Goal: Check status: Check status

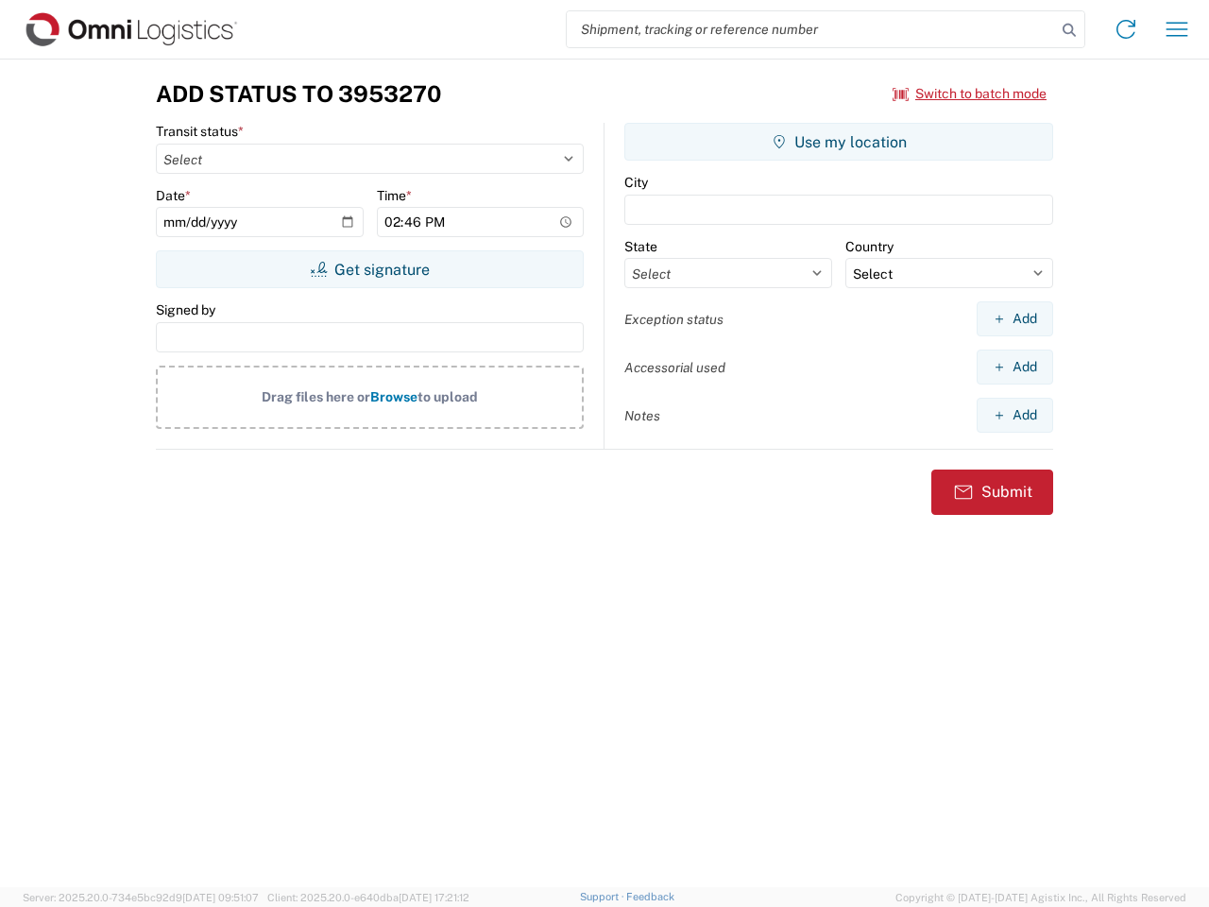
click at [811, 29] on input "search" at bounding box center [811, 29] width 489 height 36
click at [1069, 30] on icon at bounding box center [1069, 30] width 26 height 26
click at [1126, 29] on icon at bounding box center [1126, 29] width 30 height 30
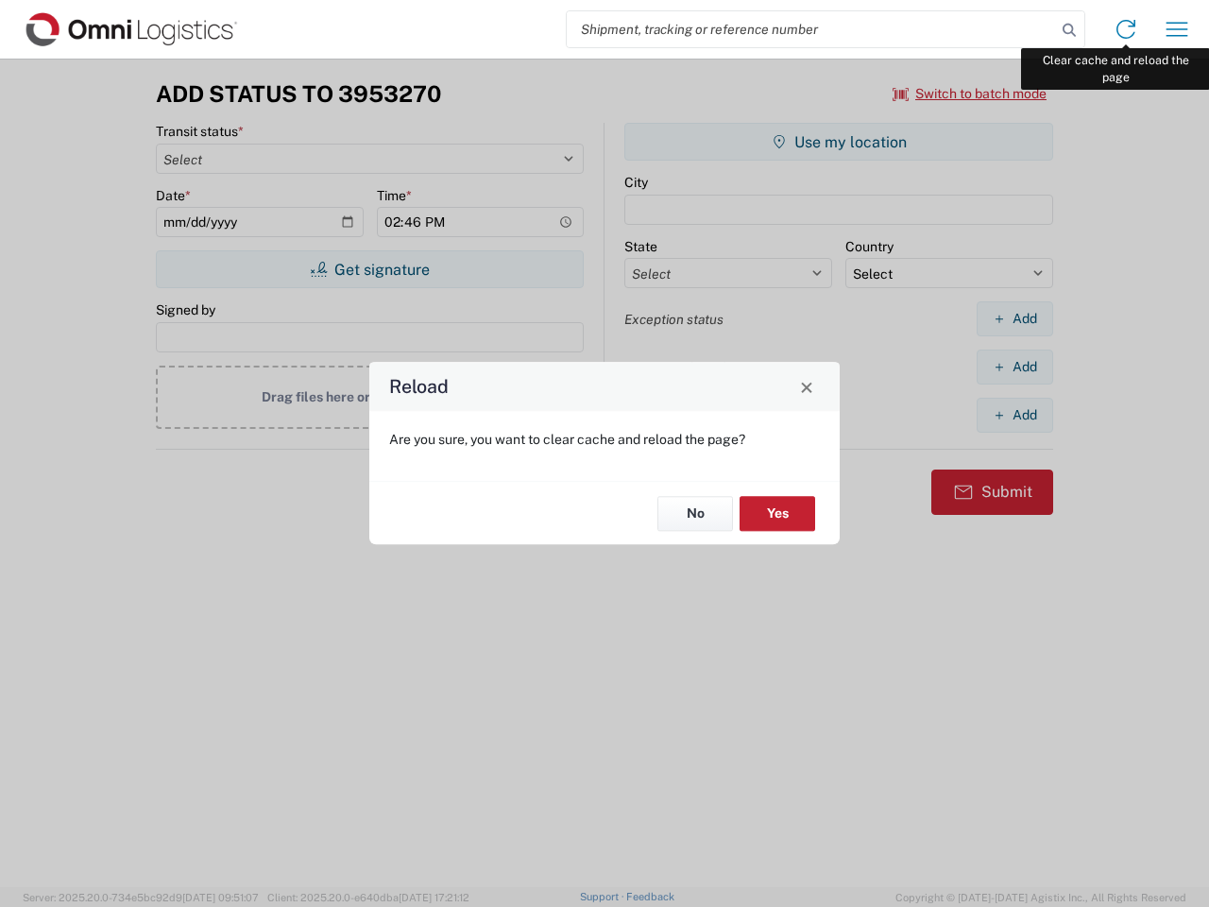
click at [1177, 29] on div "Reload Are you sure, you want to clear cache and reload the page? No Yes" at bounding box center [604, 453] width 1209 height 907
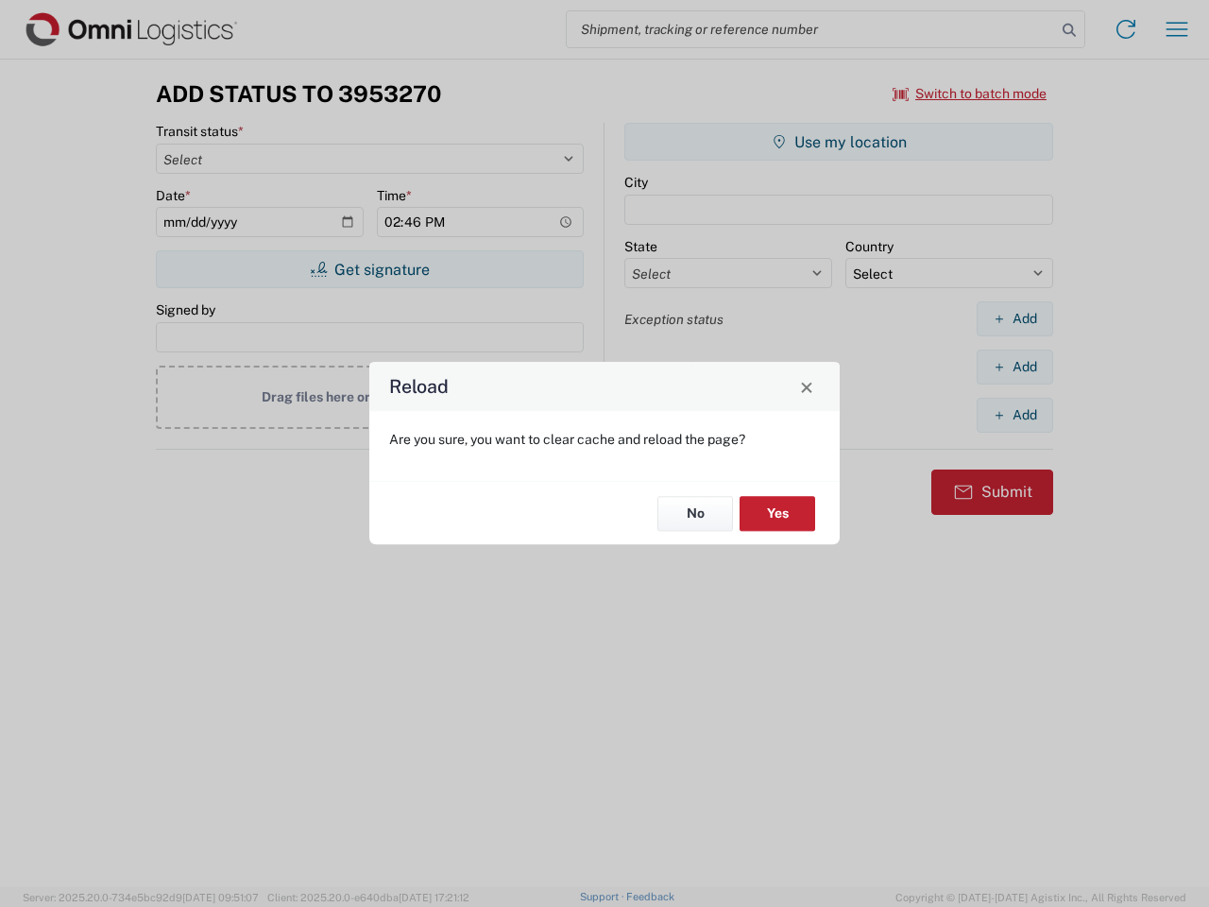
click at [970, 94] on div "Reload Are you sure, you want to clear cache and reload the page? No Yes" at bounding box center [604, 453] width 1209 height 907
click at [369, 269] on div "Reload Are you sure, you want to clear cache and reload the page? No Yes" at bounding box center [604, 453] width 1209 height 907
click at [839, 142] on div "Reload Are you sure, you want to clear cache and reload the page? No Yes" at bounding box center [604, 453] width 1209 height 907
click at [1014, 318] on div "Reload Are you sure, you want to clear cache and reload the page? No Yes" at bounding box center [604, 453] width 1209 height 907
click at [1014, 366] on div "Reload Are you sure, you want to clear cache and reload the page? No Yes" at bounding box center [604, 453] width 1209 height 907
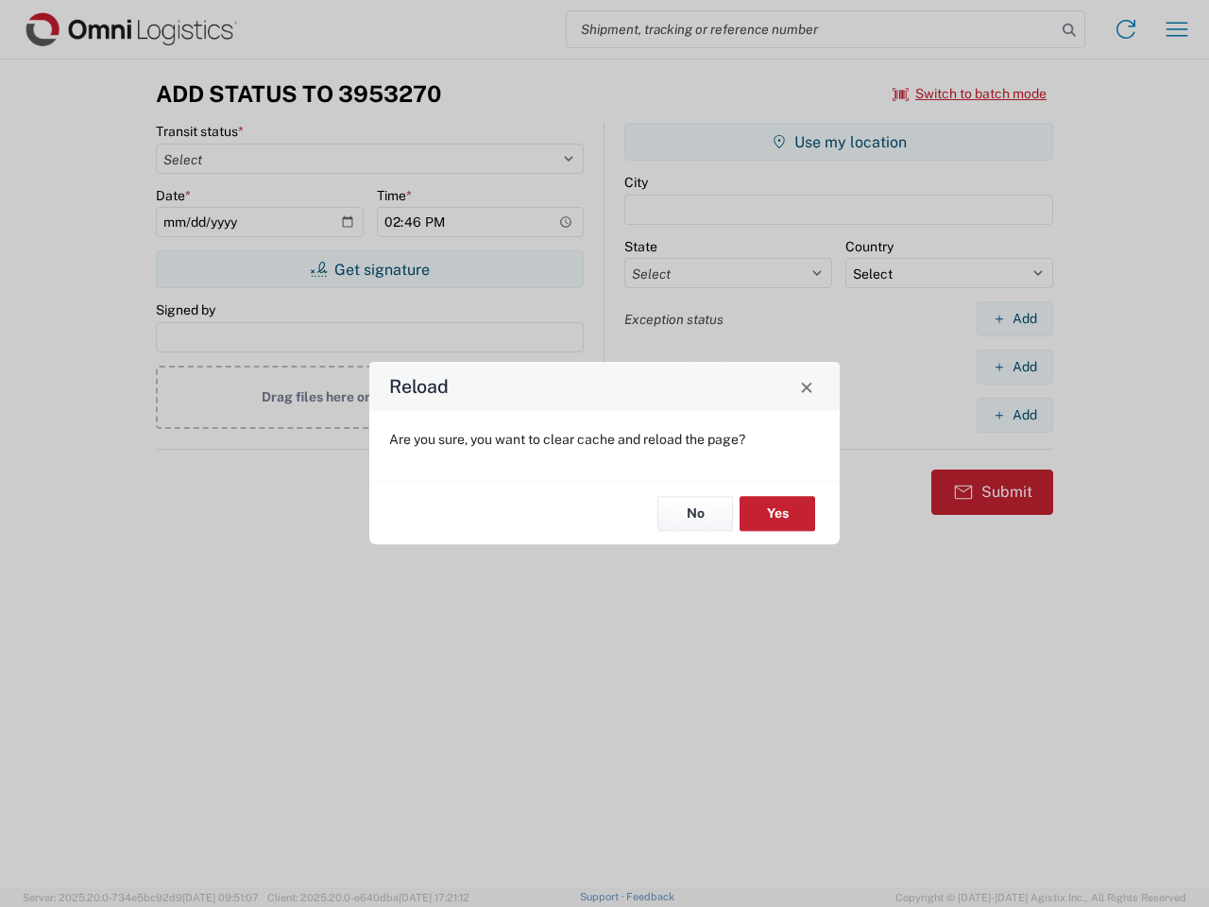
click at [1014, 415] on div "Reload Are you sure, you want to clear cache and reload the page? No Yes" at bounding box center [604, 453] width 1209 height 907
